Goal: Share content: Share content

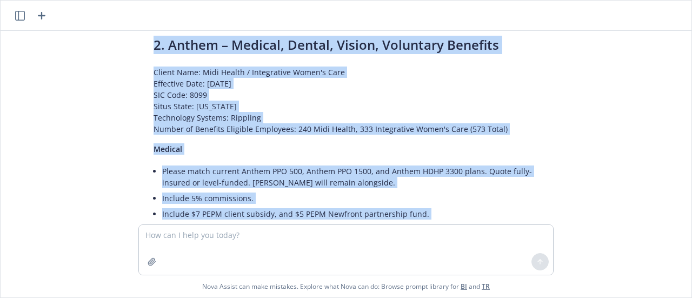
scroll to position [1106, 0]
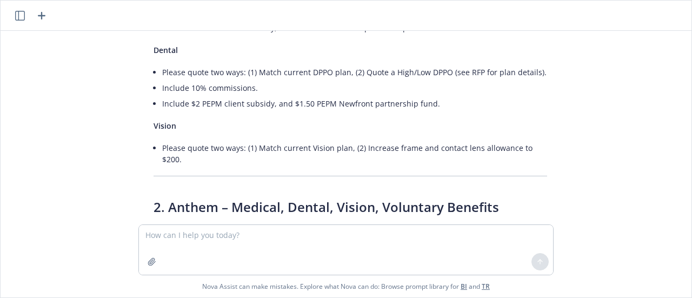
drag, startPoint x: 296, startPoint y: 163, endPoint x: 146, endPoint y: 203, distance: 155.1
copy div "Client Name: Midi Health / Integrative Women's Care Effective Date: [DATE] SIC …"
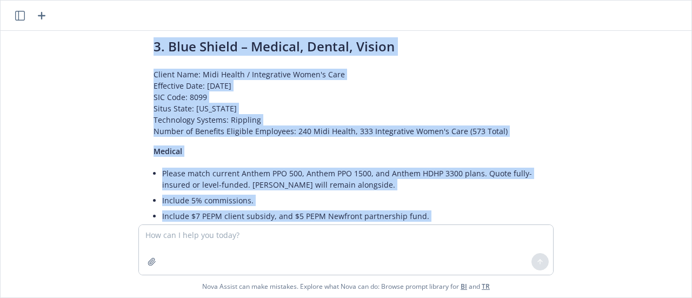
scroll to position [1569, 0]
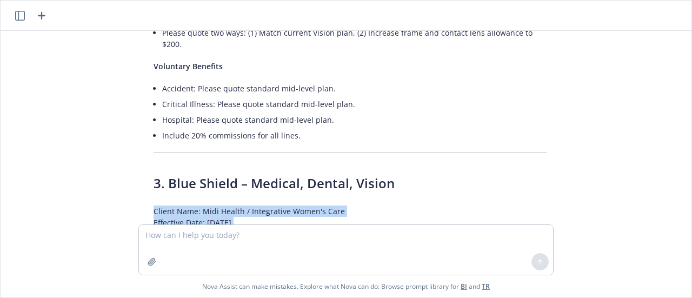
drag, startPoint x: 546, startPoint y: 182, endPoint x: 149, endPoint y: 180, distance: 397.0
copy div "Client Name: Midi Health / Integrative Women's Care Effective Date: [DATE] SIC …"
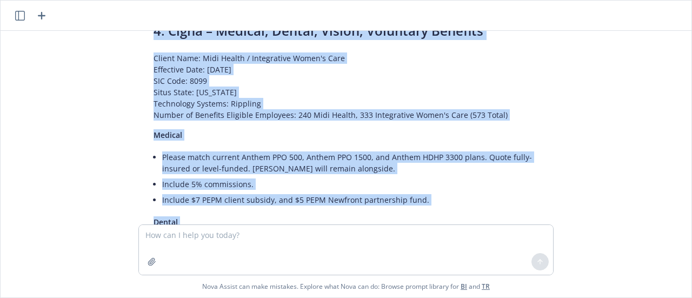
scroll to position [1938, 0]
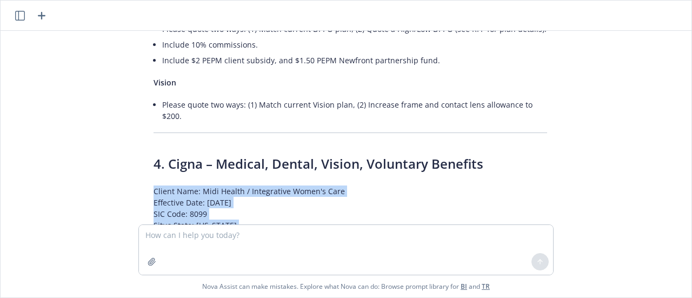
drag, startPoint x: 300, startPoint y: 168, endPoint x: 143, endPoint y: 139, distance: 159.0
copy div "Client Name: Midi Health / Integrative Women's Care Effective Date: [DATE] SIC …"
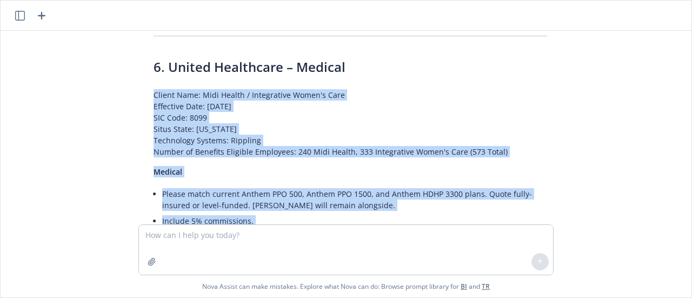
scroll to position [2666, 0]
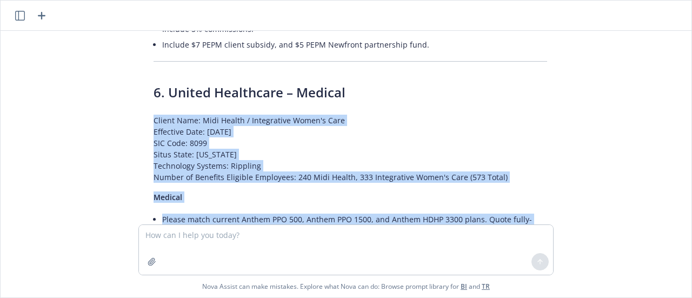
drag, startPoint x: 434, startPoint y: 139, endPoint x: 150, endPoint y: 64, distance: 293.6
click at [150, 64] on div "Certainly! Below are draft email bodies for each carrier. Each includes the “AL…" at bounding box center [350, 12] width 415 height 3562
copy div "Client Name: Midi Health / Integrative Women's Care Effective Date: [DATE] SIC …"
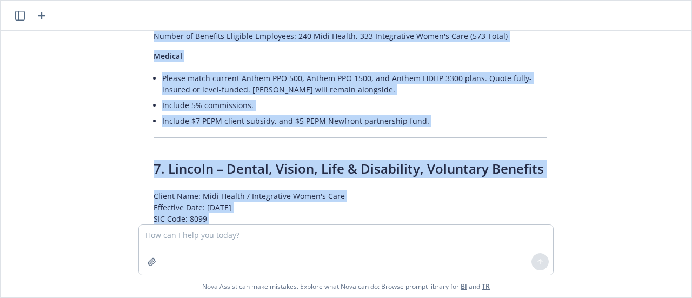
scroll to position [2745, 0]
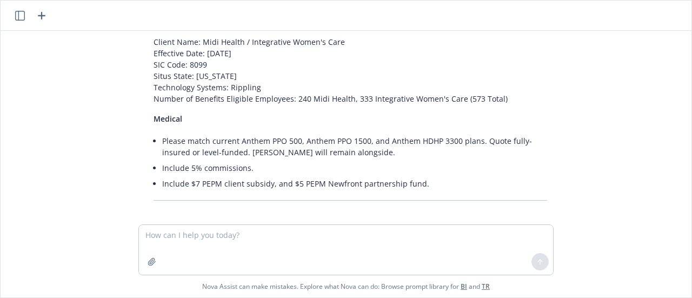
drag, startPoint x: 308, startPoint y: 138, endPoint x: 146, endPoint y: 197, distance: 172.3
copy div "Client Name: Midi Health / Integrative Women's Care Effective Date: [DATE] SIC …"
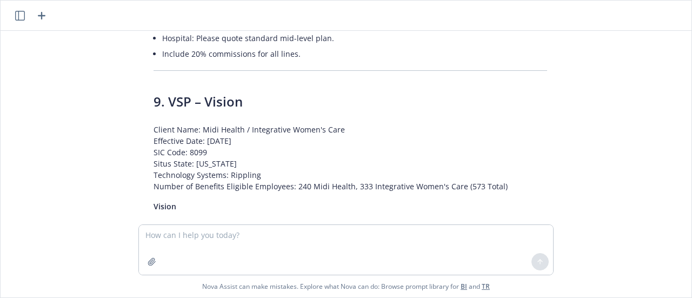
scroll to position [3979, 0]
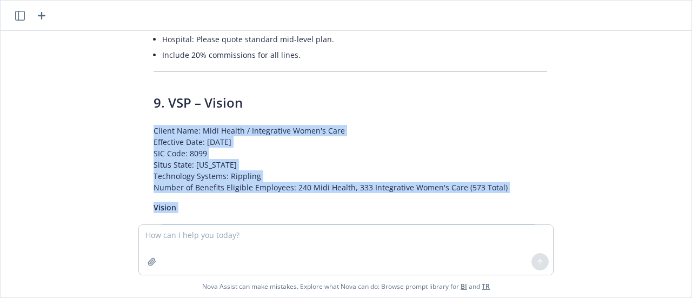
drag, startPoint x: 544, startPoint y: 154, endPoint x: 147, endPoint y: 50, distance: 410.5
copy div "Client Name: Midi Health / Integrative Women's Care Effective Date: [DATE] SIC …"
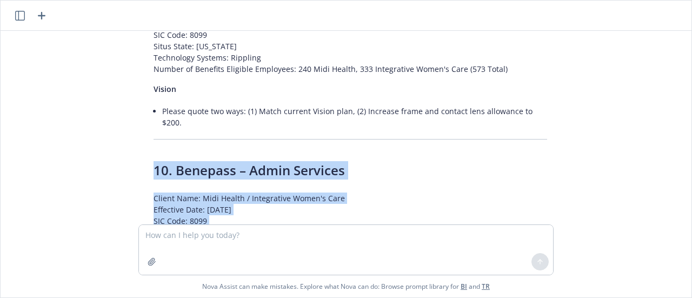
scroll to position [4088, 0]
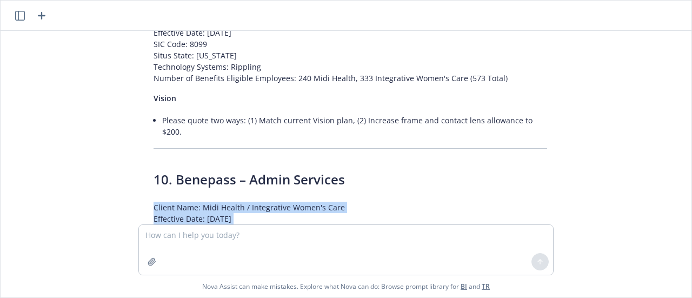
drag, startPoint x: 420, startPoint y: 146, endPoint x: 151, endPoint y: 116, distance: 269.9
copy div "Client Name: Midi Health / Integrative Women's Care Effective Date: [DATE] SIC …"
